Goal: Information Seeking & Learning: Learn about a topic

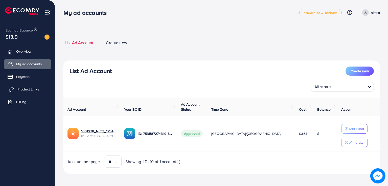
click at [31, 90] on span "Product Links" at bounding box center [28, 89] width 22 height 5
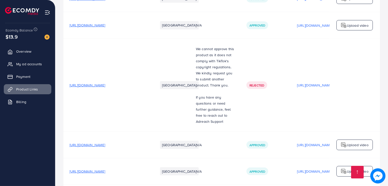
scroll to position [665, 0]
click at [309, 83] on p "[URL][DOMAIN_NAME]" at bounding box center [315, 86] width 36 height 6
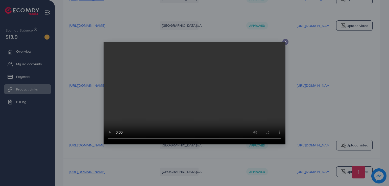
click at [286, 42] on icon at bounding box center [285, 42] width 4 height 4
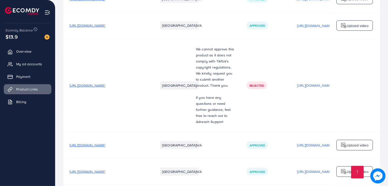
scroll to position [757, 0]
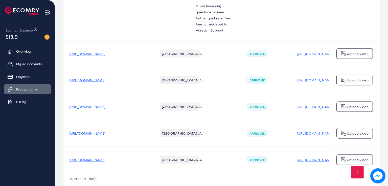
click at [302, 157] on p "[URL][DOMAIN_NAME]" at bounding box center [315, 160] width 36 height 6
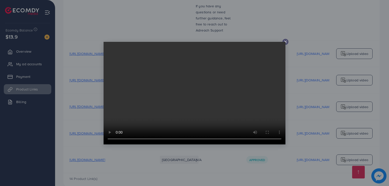
click at [285, 43] on video at bounding box center [195, 93] width 182 height 103
click at [316, 124] on div at bounding box center [194, 93] width 389 height 186
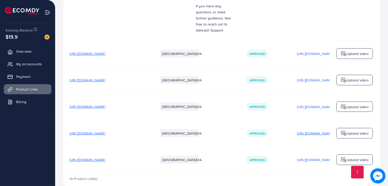
click at [316, 131] on p "[URL][DOMAIN_NAME]" at bounding box center [315, 134] width 36 height 6
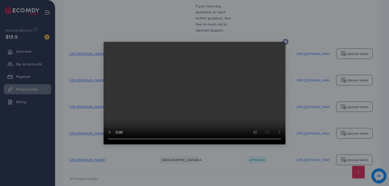
click at [286, 43] on line at bounding box center [285, 42] width 2 height 2
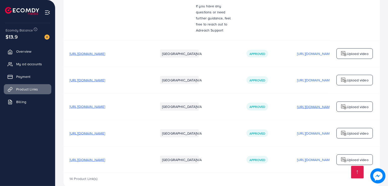
click at [303, 104] on p "[URL][DOMAIN_NAME]" at bounding box center [315, 107] width 36 height 6
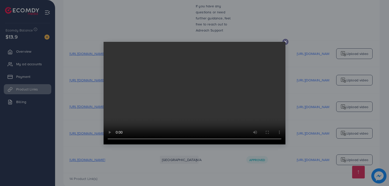
click at [286, 44] on div at bounding box center [285, 42] width 6 height 6
